Goal: Find specific page/section: Find specific page/section

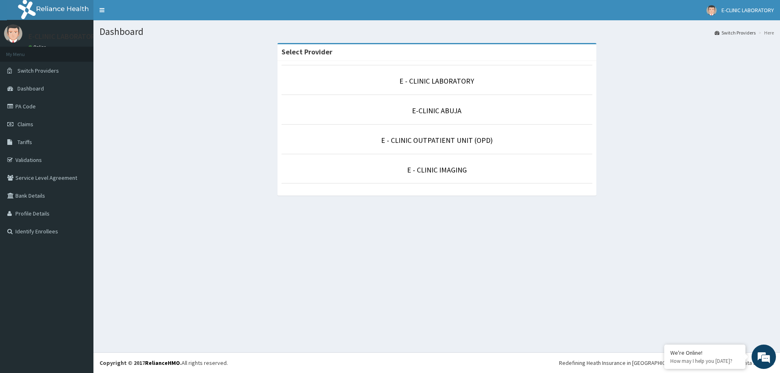
click at [432, 118] on li "E-CLINIC ABUJA" at bounding box center [436, 110] width 311 height 30
click at [433, 113] on link "E-CLINIC ABUJA" at bounding box center [437, 110] width 50 height 9
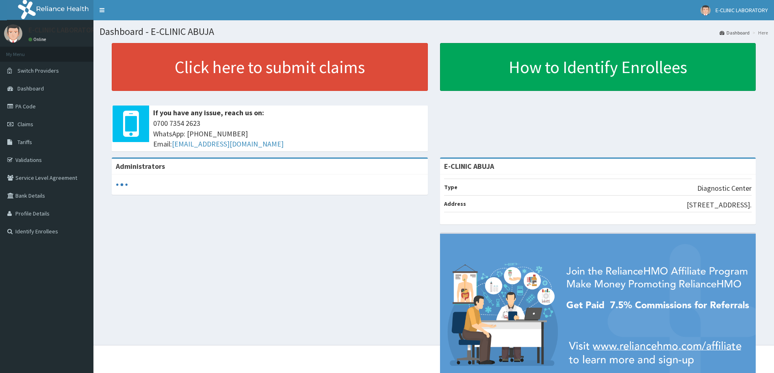
click at [12, 104] on icon at bounding box center [11, 107] width 8 height 6
